Goal: Transaction & Acquisition: Purchase product/service

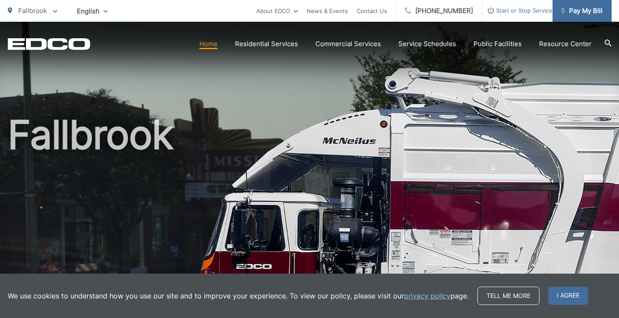
click at [572, 12] on span "Pay My Bill" at bounding box center [582, 11] width 41 height 10
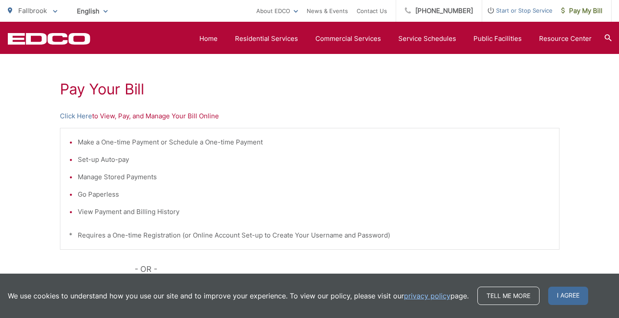
scroll to position [130, 0]
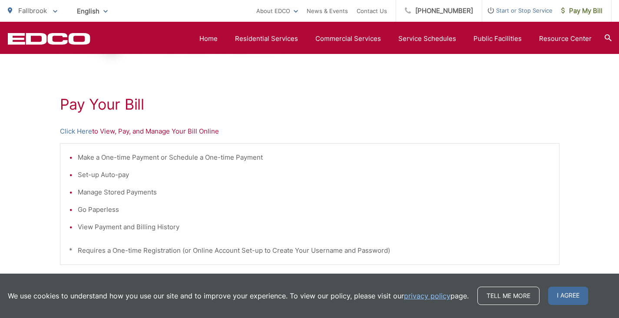
click at [168, 127] on p "Click Here to View, Pay, and Manage Your Bill Online" at bounding box center [310, 131] width 500 height 10
click at [160, 136] on p "Click Here to View, Pay, and Manage Your Bill Online" at bounding box center [310, 131] width 500 height 10
click at [67, 128] on link "Click Here" at bounding box center [76, 131] width 32 height 10
